Goal: Communication & Community: Connect with others

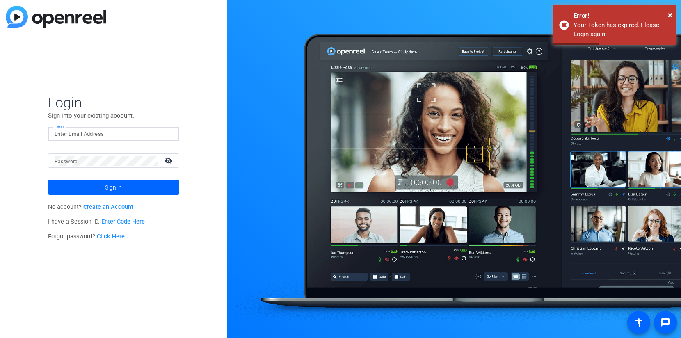
click at [127, 138] on input "Email" at bounding box center [114, 134] width 118 height 10
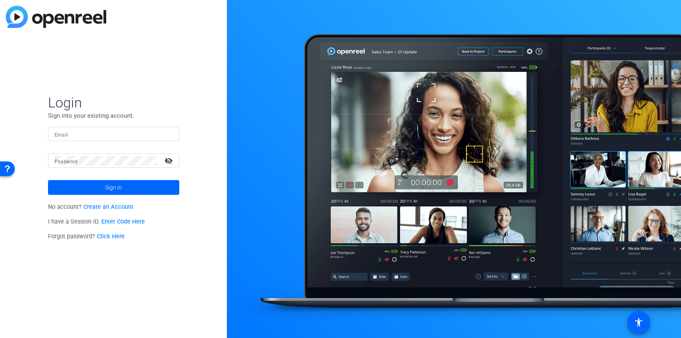
type input "[EMAIL_ADDRESS][DOMAIN_NAME]"
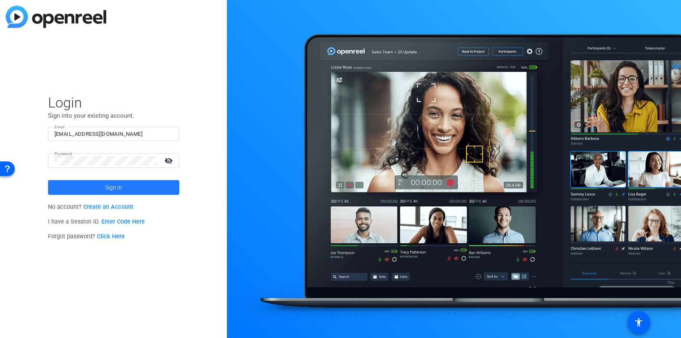
click at [140, 184] on span at bounding box center [113, 188] width 131 height 20
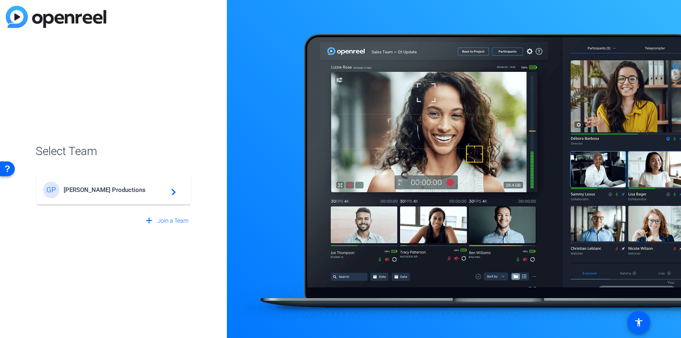
click at [140, 188] on span "Getzels Gordon Productions" at bounding box center [115, 189] width 103 height 7
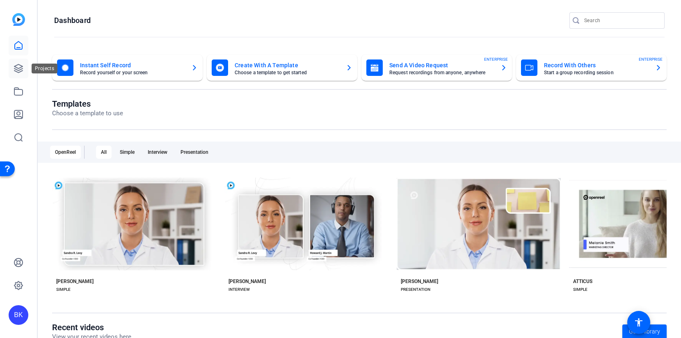
click at [20, 61] on link at bounding box center [19, 69] width 20 height 20
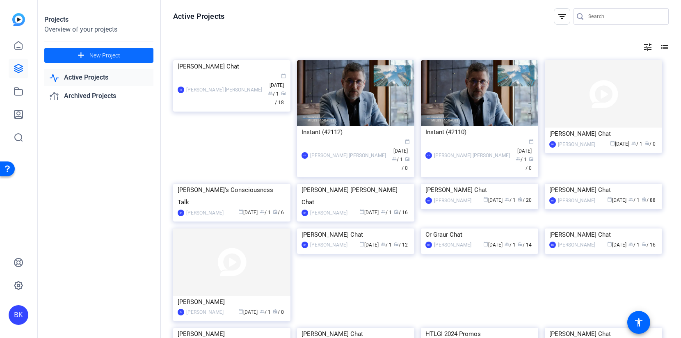
click at [124, 57] on span at bounding box center [98, 56] width 109 height 20
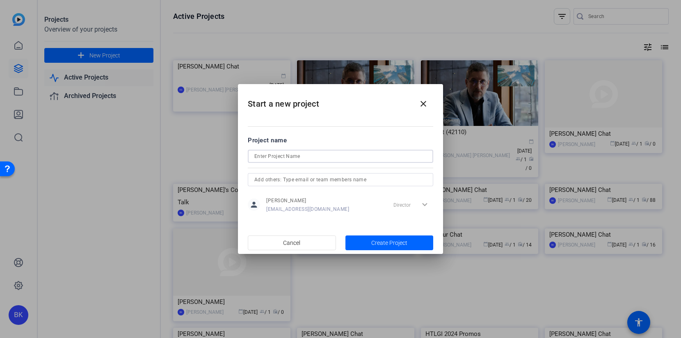
drag, startPoint x: 300, startPoint y: 155, endPoint x: 312, endPoint y: 154, distance: 12.3
click at [302, 155] on input at bounding box center [341, 156] width 172 height 10
type input "[PERSON_NAME] Chat"
click at [380, 243] on span "Create Project" at bounding box center [390, 243] width 36 height 9
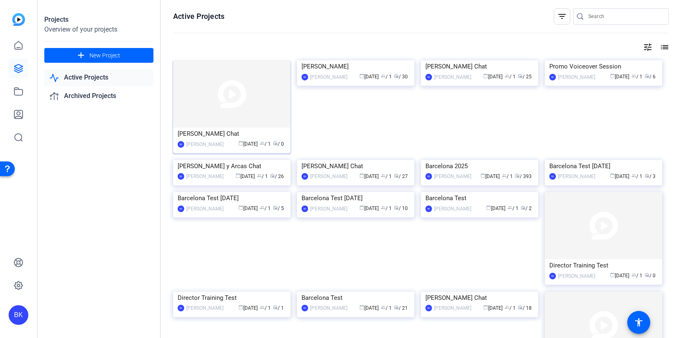
click at [222, 95] on img at bounding box center [231, 93] width 117 height 67
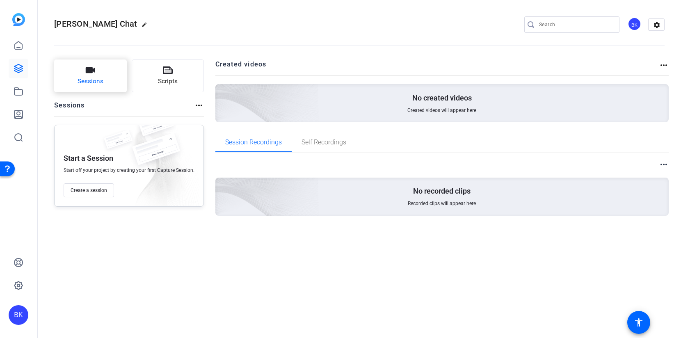
click at [110, 73] on button "Sessions" at bounding box center [90, 76] width 73 height 33
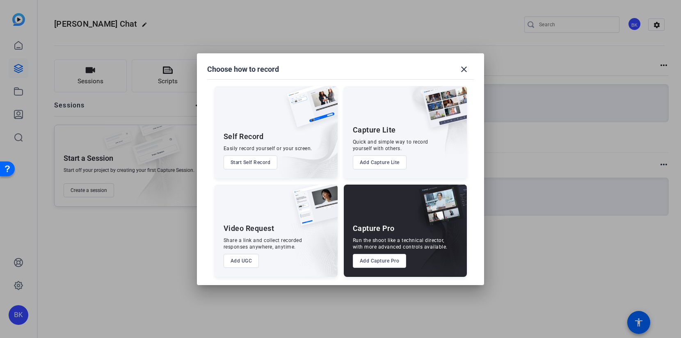
click at [375, 255] on button "Add Capture Pro" at bounding box center [380, 261] width 54 height 14
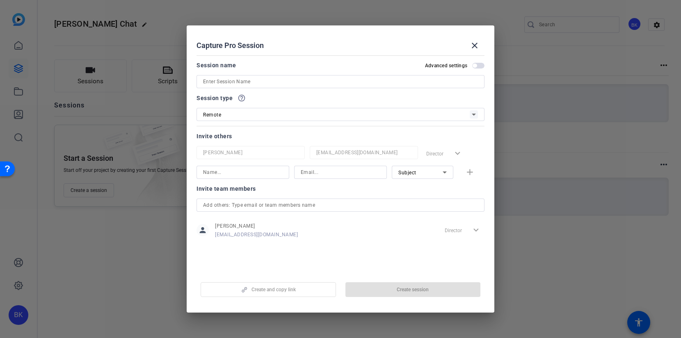
click at [306, 110] on div "Remote" at bounding box center [336, 115] width 267 height 10
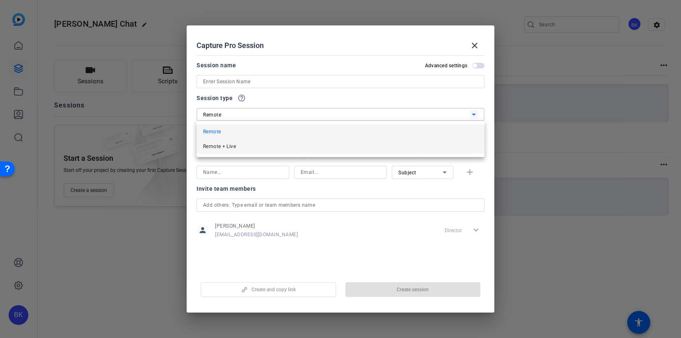
click at [303, 144] on mat-option "Remote + Live" at bounding box center [341, 146] width 288 height 15
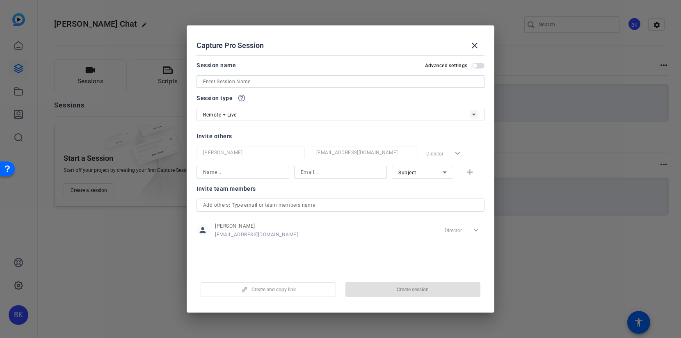
click at [282, 81] on input at bounding box center [340, 82] width 275 height 10
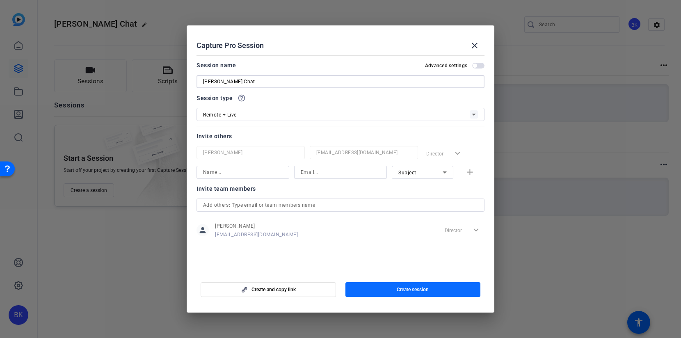
type input "[PERSON_NAME] Chat"
click at [374, 286] on span "button" at bounding box center [413, 290] width 135 height 20
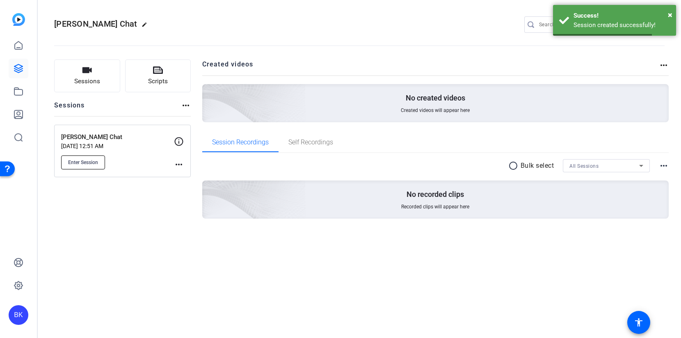
click at [89, 164] on span "Enter Session" at bounding box center [83, 162] width 30 height 7
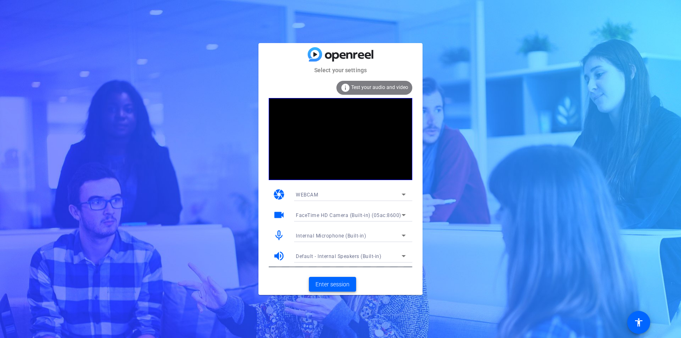
click at [345, 287] on span "Enter session" at bounding box center [333, 284] width 34 height 9
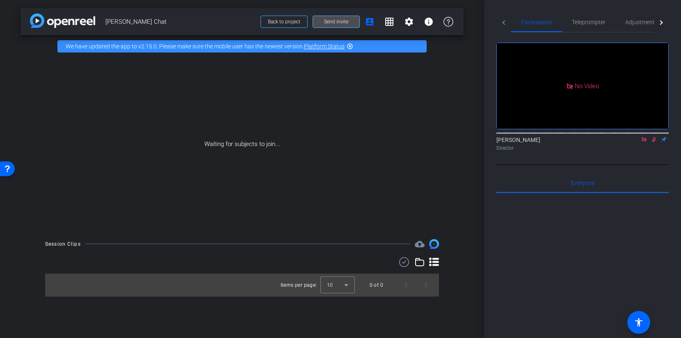
click at [338, 25] on span "Send invite" at bounding box center [336, 21] width 24 height 7
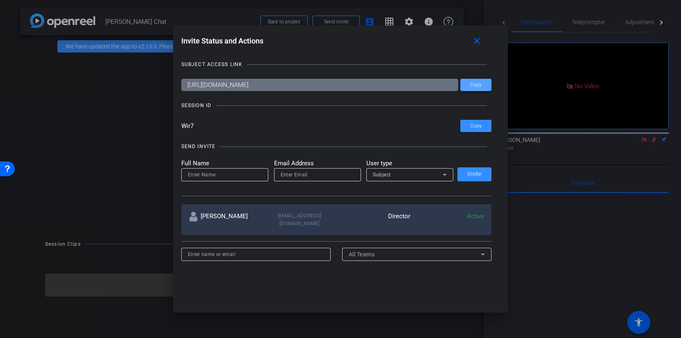
click at [474, 89] on span at bounding box center [476, 85] width 31 height 20
click at [472, 87] on span "Copy" at bounding box center [475, 85] width 11 height 6
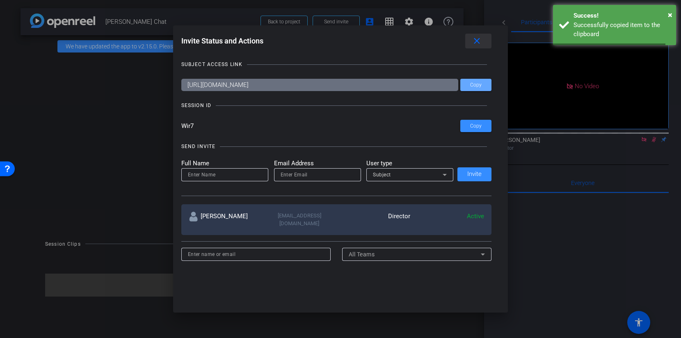
click at [478, 41] on mat-icon "close" at bounding box center [477, 41] width 10 height 10
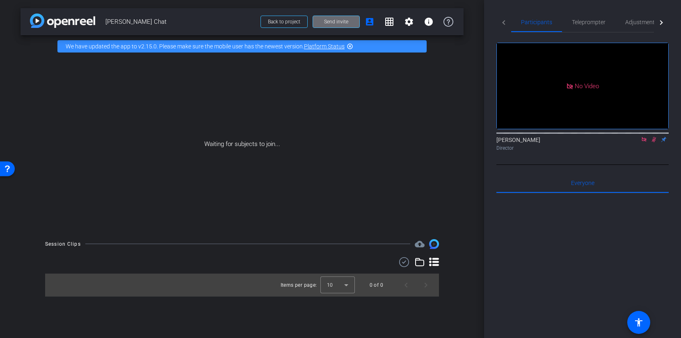
click at [347, 16] on span at bounding box center [336, 22] width 46 height 20
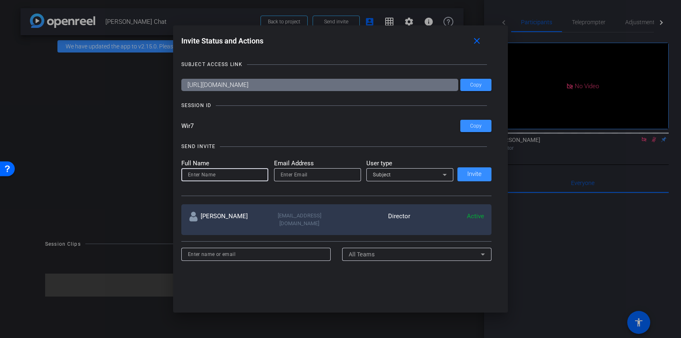
click at [248, 170] on input at bounding box center [225, 175] width 74 height 10
type input "[PERSON_NAME]"
click at [315, 179] on input "email" at bounding box center [318, 175] width 74 height 10
paste input "[PERSON_NAME][EMAIL_ADDRESS][DOMAIN_NAME]"
type input "[PERSON_NAME][EMAIL_ADDRESS][DOMAIN_NAME]"
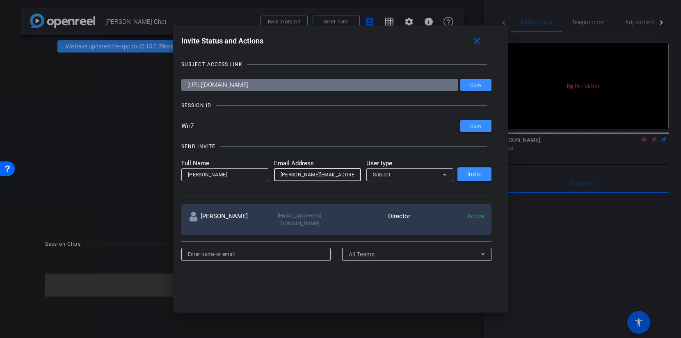
click at [399, 173] on div "Subject" at bounding box center [408, 175] width 70 height 10
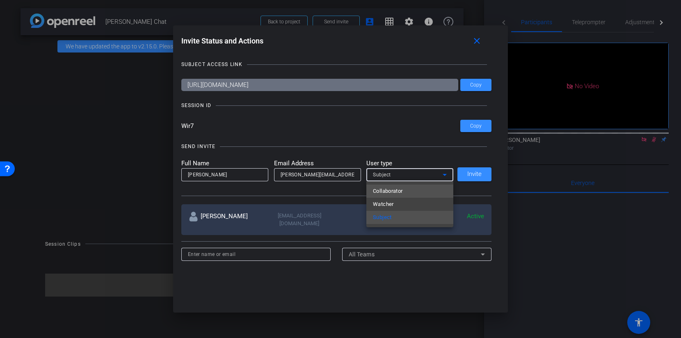
click at [396, 190] on span "Collaborator" at bounding box center [388, 191] width 30 height 10
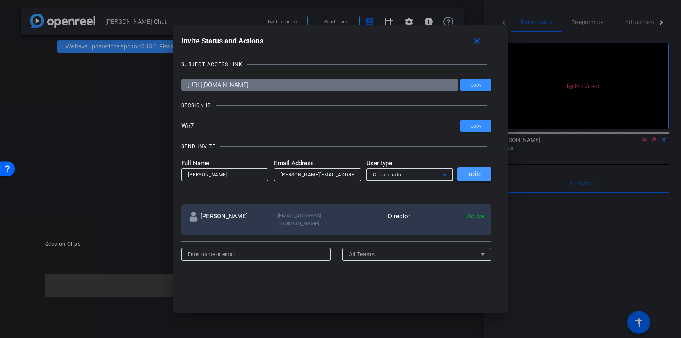
click at [471, 172] on span "Invite" at bounding box center [475, 174] width 14 height 6
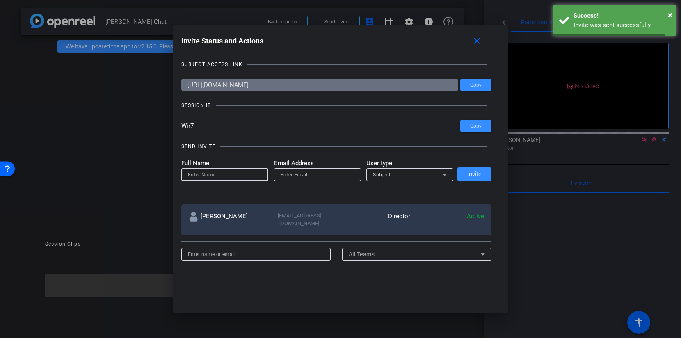
click at [243, 173] on input at bounding box center [225, 175] width 74 height 10
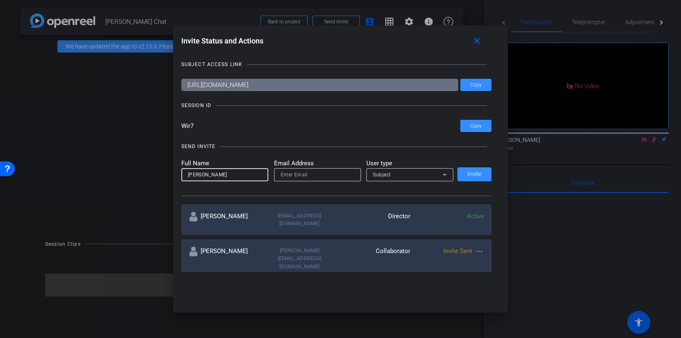
type input "[PERSON_NAME]"
click at [334, 176] on input "email" at bounding box center [318, 175] width 74 height 10
paste input "[EMAIL_ADDRESS][DOMAIN_NAME]"
type input "[EMAIL_ADDRESS][DOMAIN_NAME]"
click at [400, 177] on div "Subject" at bounding box center [408, 175] width 70 height 10
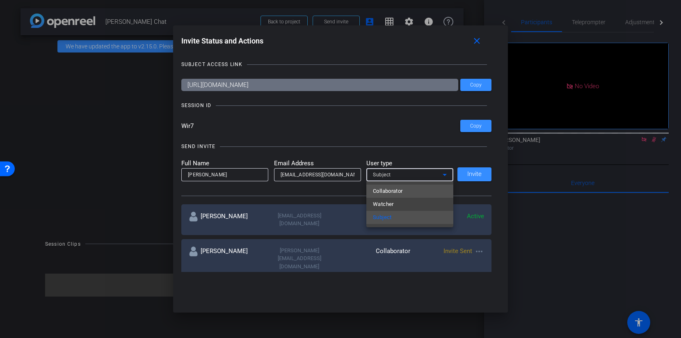
click at [400, 190] on span "Collaborator" at bounding box center [388, 191] width 30 height 10
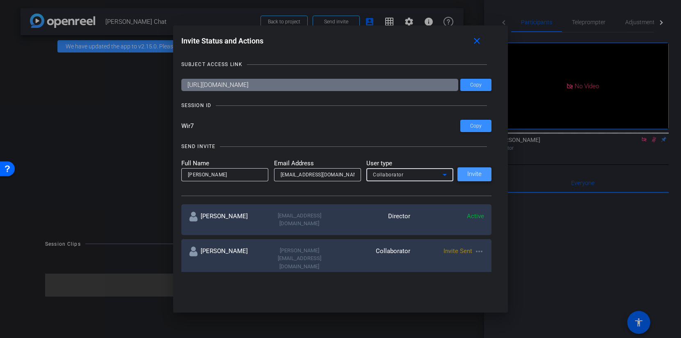
click at [487, 168] on span at bounding box center [475, 175] width 34 height 20
